Goal: Use online tool/utility: Utilize a website feature to perform a specific function

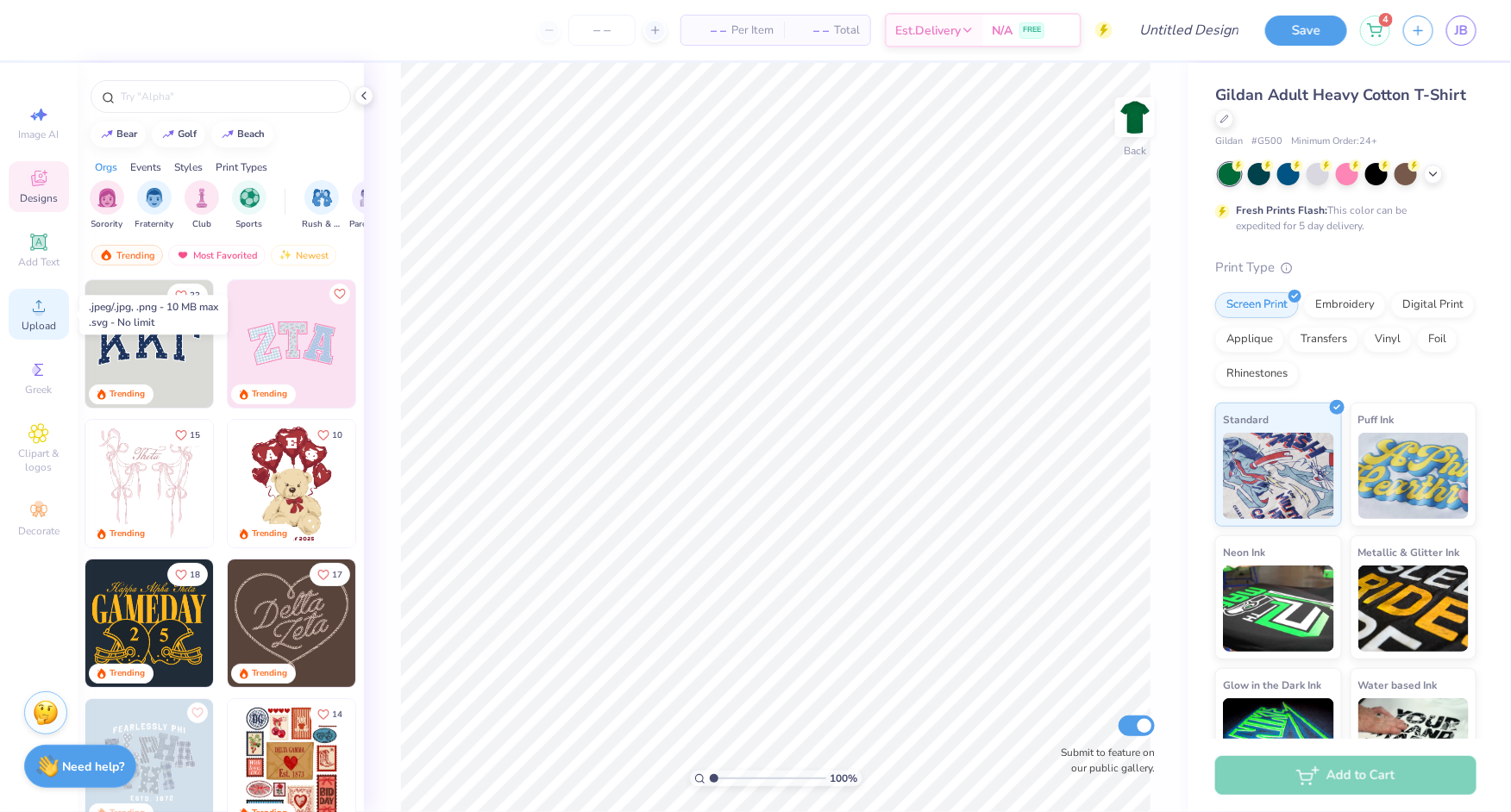
click at [36, 321] on span "Upload" at bounding box center [39, 326] width 34 height 14
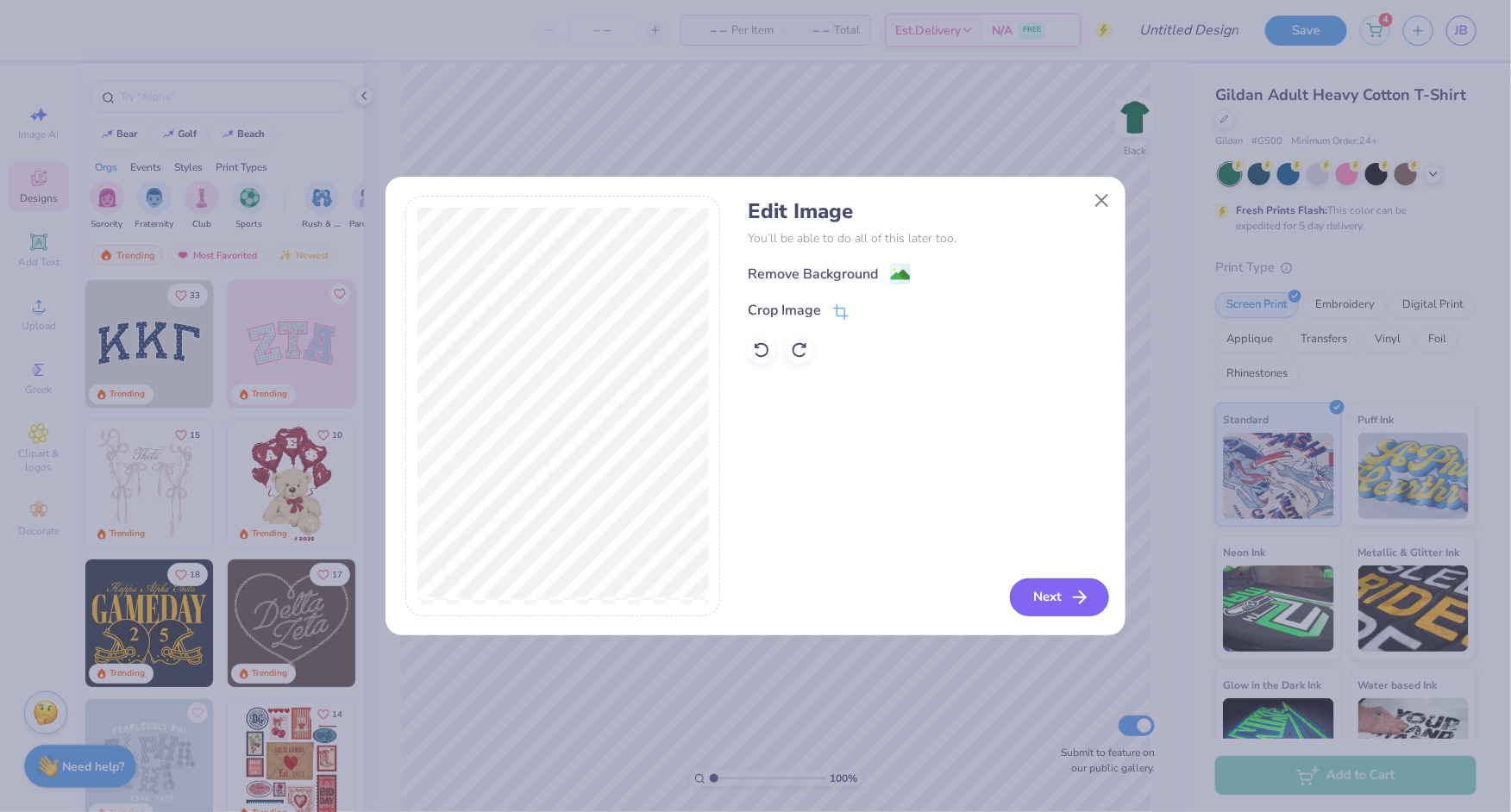
click at [1078, 590] on icon "button" at bounding box center [1080, 597] width 21 height 21
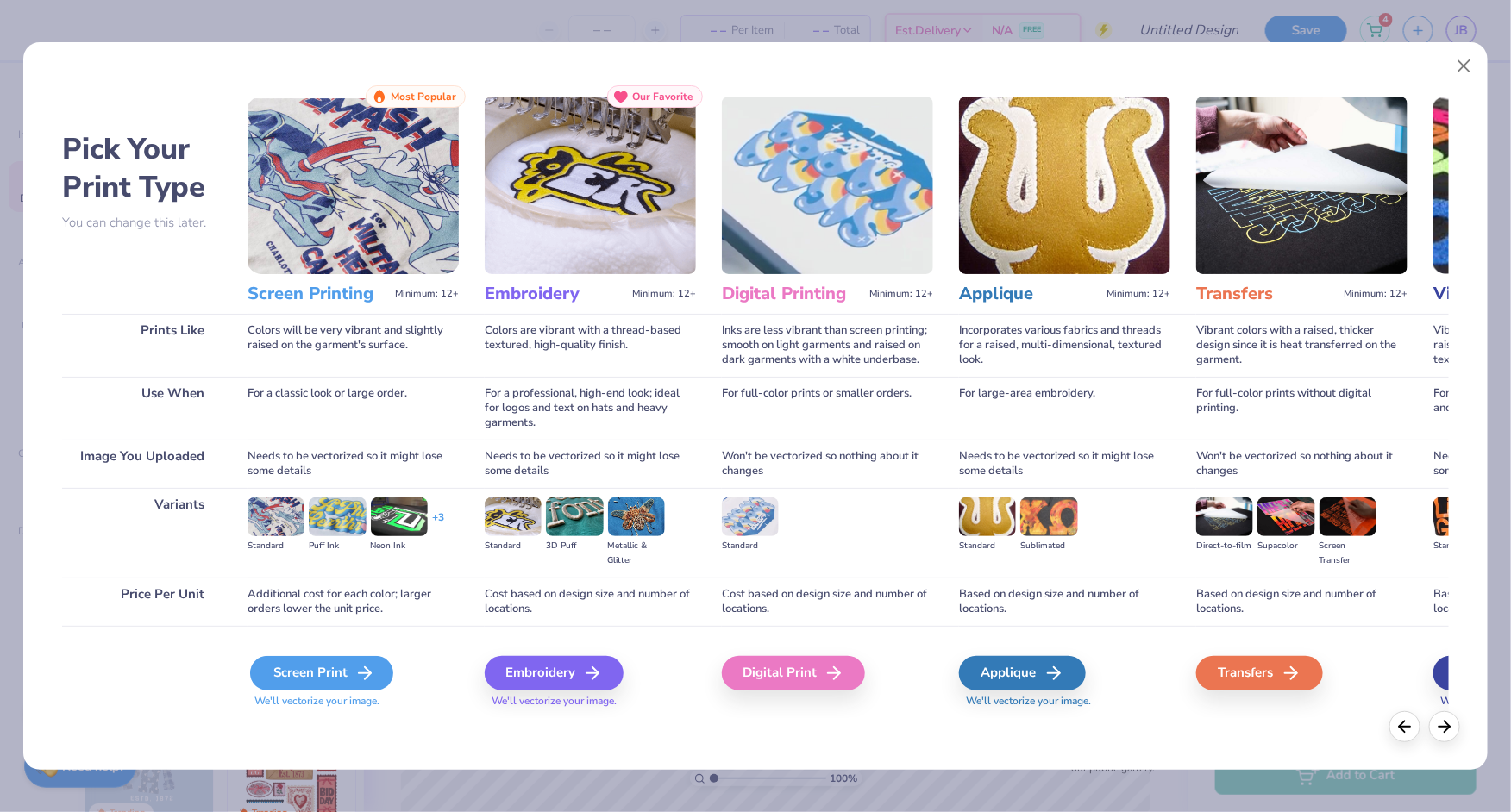
click at [336, 679] on div "Screen Print" at bounding box center [321, 673] width 143 height 34
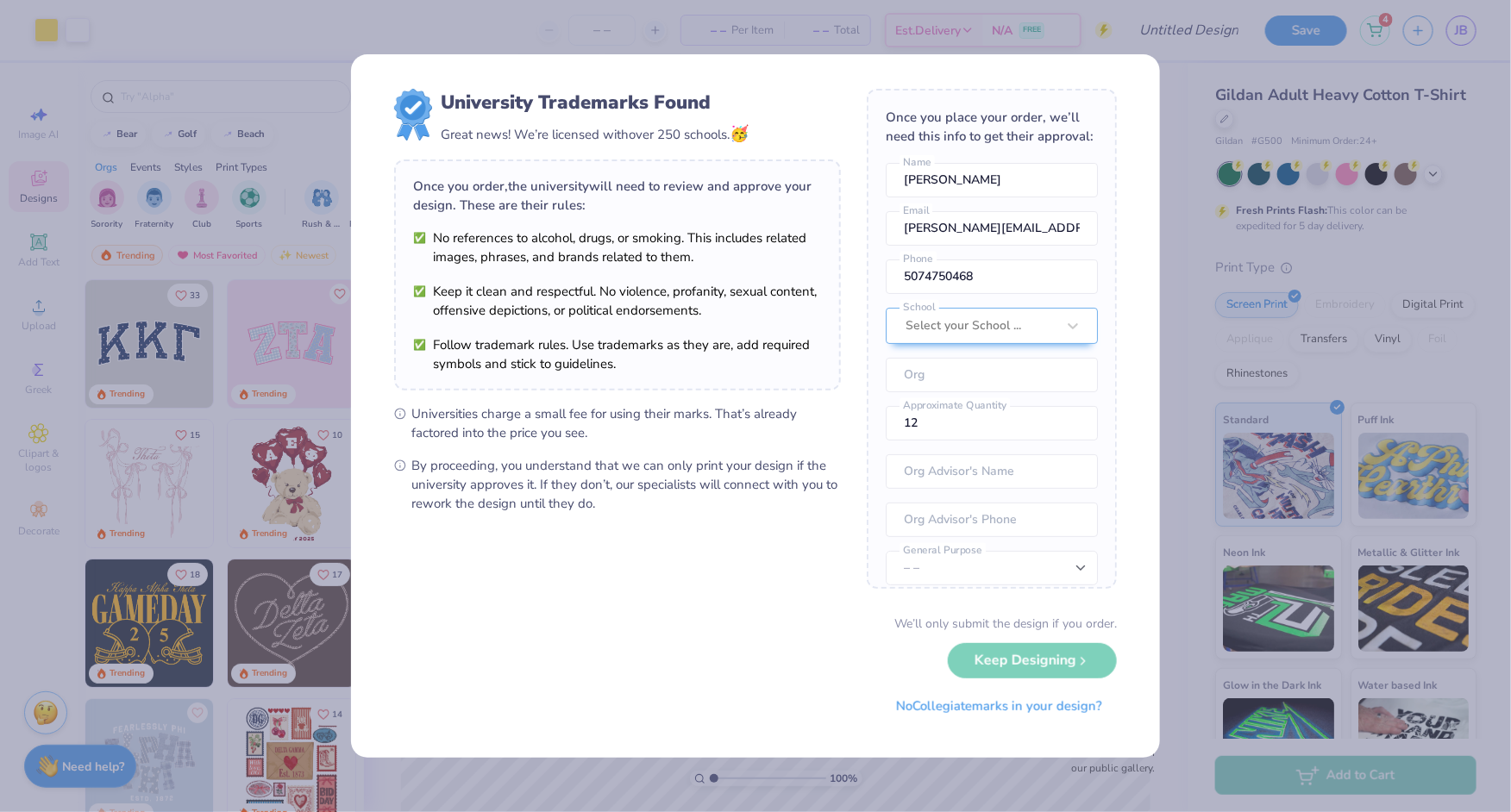
click at [1175, 496] on div "University Trademarks Found Great news! We’re licensed with over 250 schools. 🥳…" at bounding box center [756, 406] width 1511 height 812
click at [944, 700] on button "No Collegiate marks in your design?" at bounding box center [999, 701] width 235 height 35
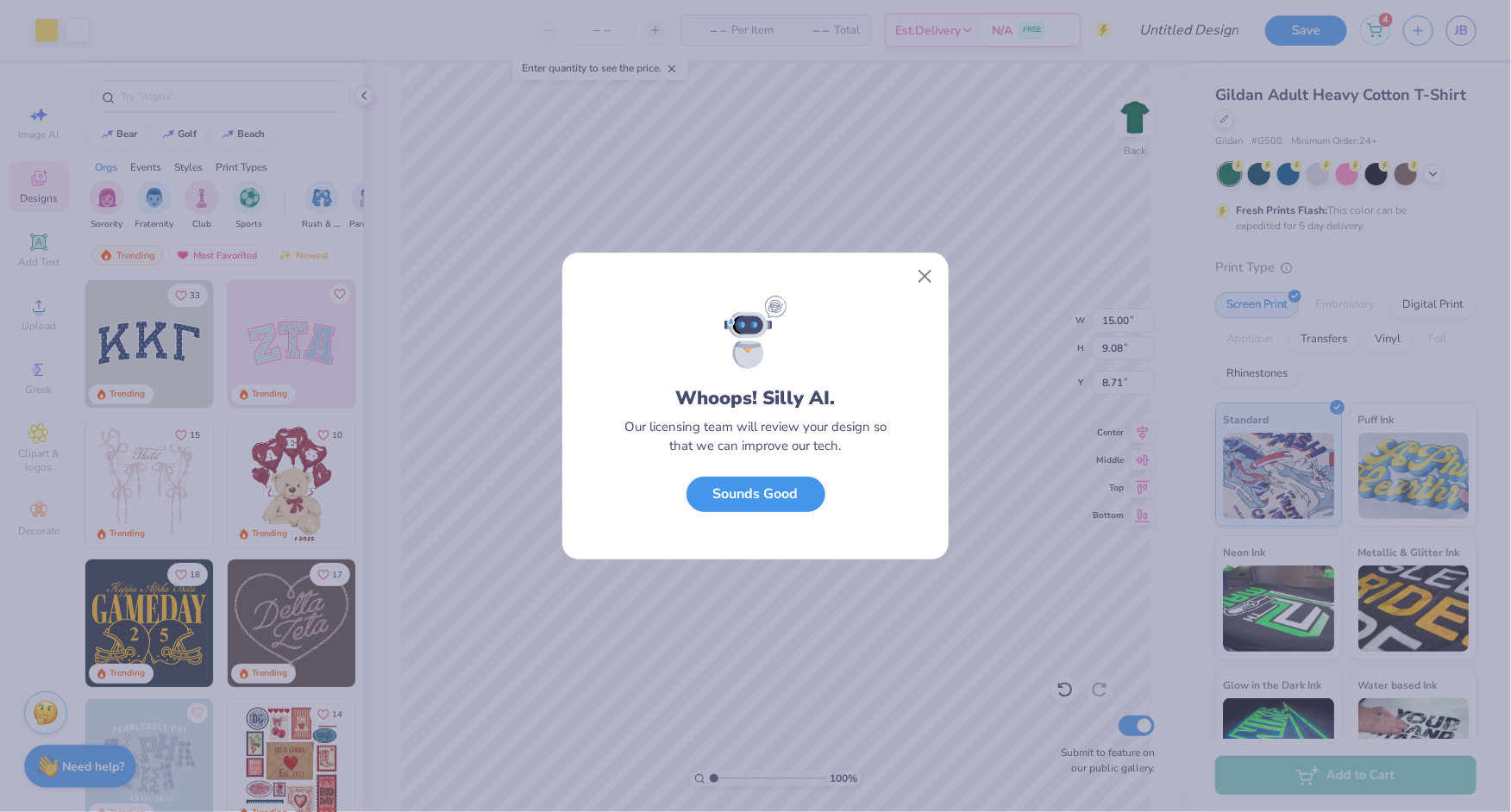
click at [756, 499] on button "Sounds Good" at bounding box center [756, 494] width 138 height 35
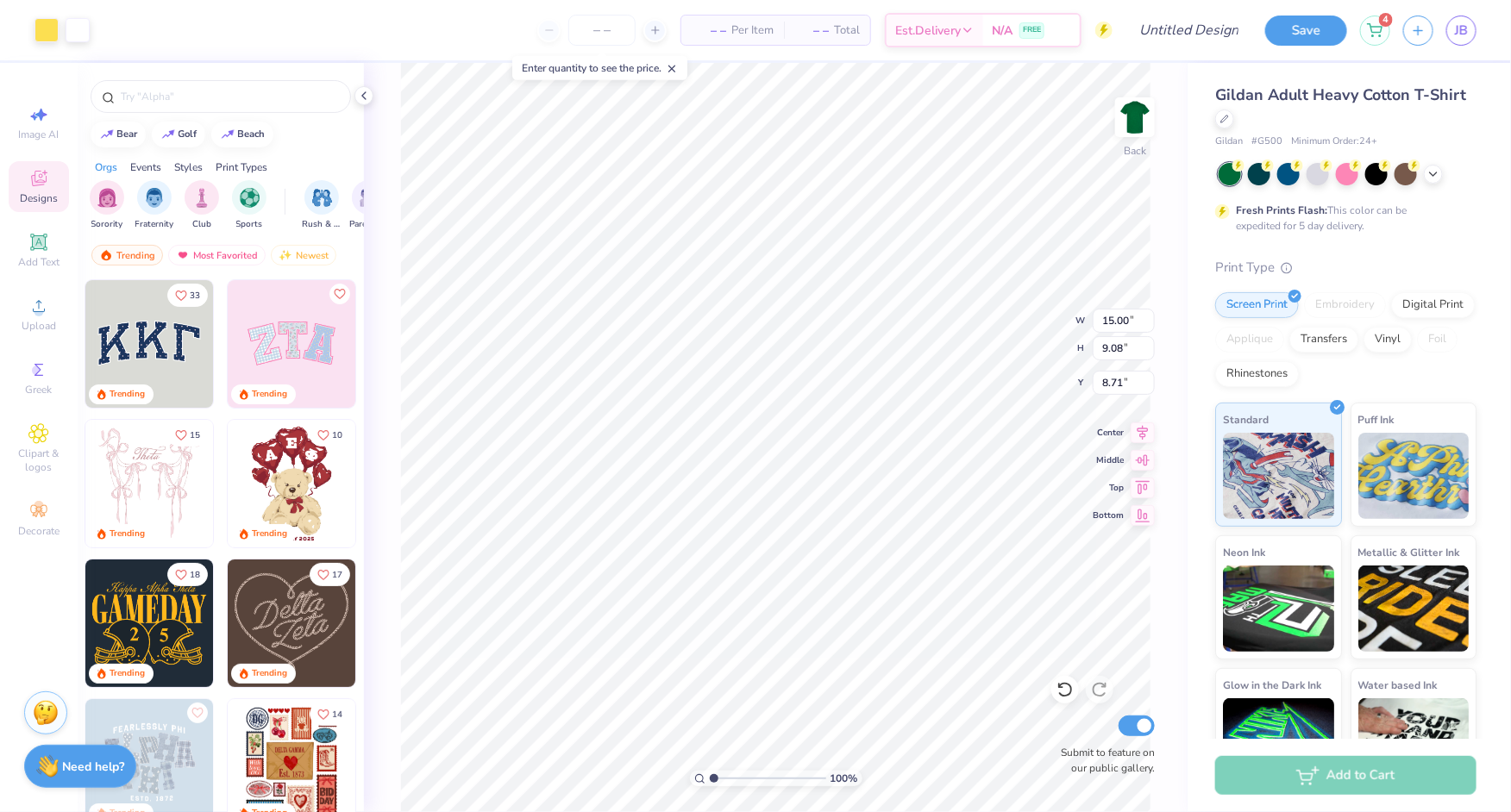
type input "10.43"
type input "6.32"
type input "3.80"
type input "4.41"
